Goal: Find specific page/section: Find specific page/section

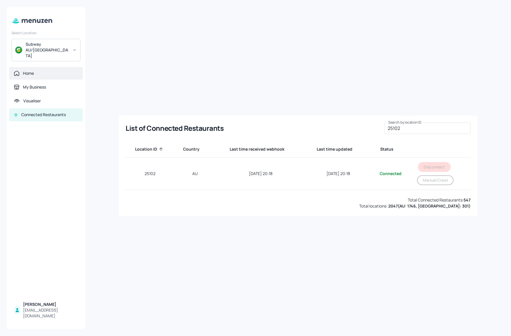
click at [32, 70] on div "Home" at bounding box center [28, 73] width 11 height 6
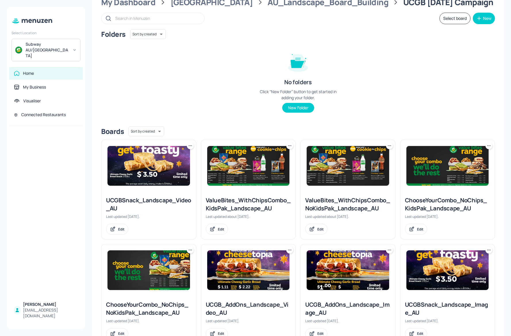
scroll to position [44, 0]
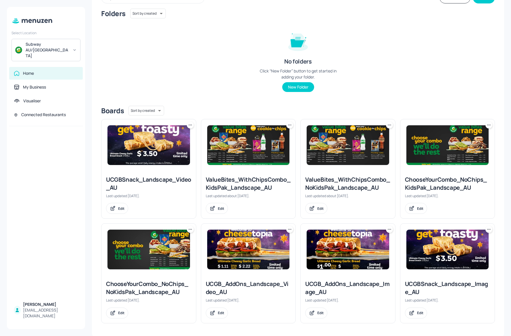
click at [153, 149] on img at bounding box center [148, 145] width 82 height 40
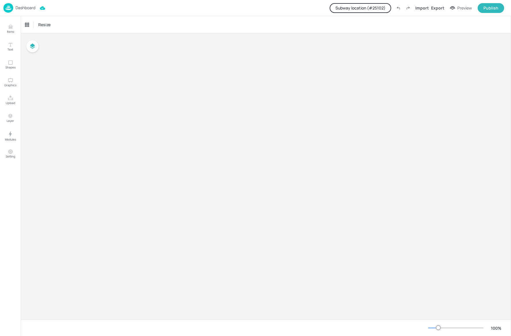
type input "$NZD - [GEOGRAPHIC_DATA]"
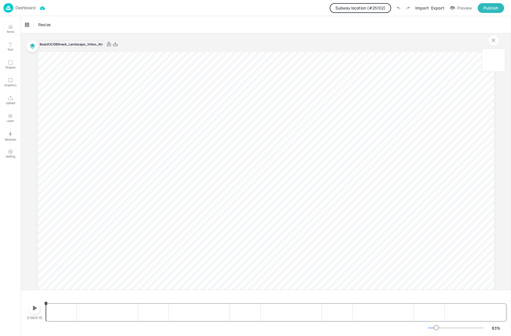
click at [36, 308] on icon "button" at bounding box center [35, 308] width 4 height 5
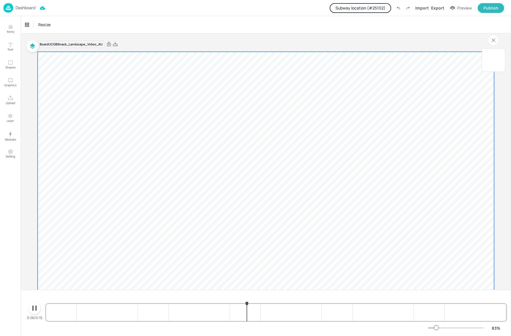
click at [249, 230] on span "5.00" at bounding box center [274, 227] width 83 height 48
click at [245, 225] on span "5.00" at bounding box center [274, 227] width 83 height 48
